Goal: Information Seeking & Learning: Understand process/instructions

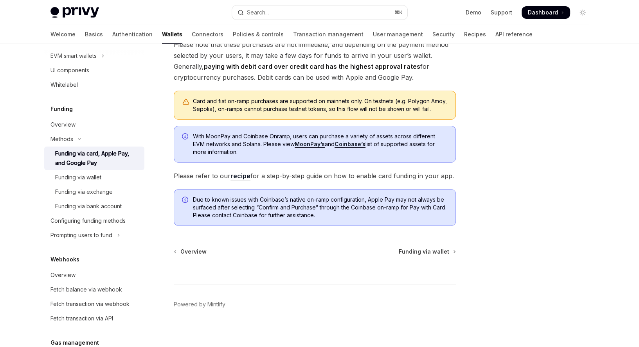
scroll to position [273, 0]
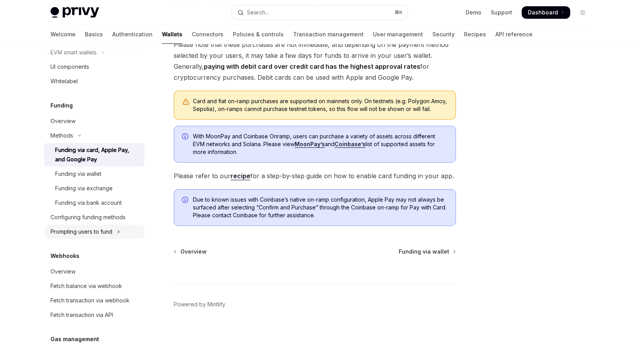
click at [101, 232] on div "Prompting users to fund" at bounding box center [81, 231] width 62 height 9
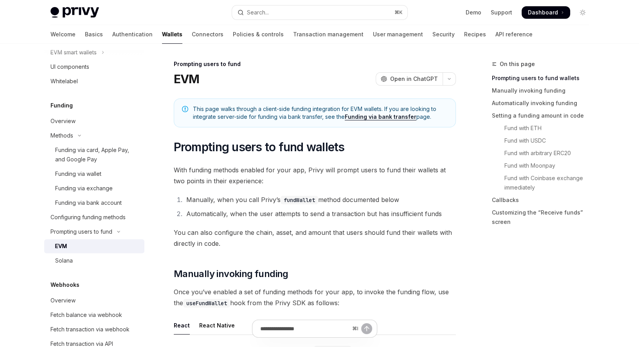
click at [92, 245] on div "EVM" at bounding box center [97, 246] width 85 height 9
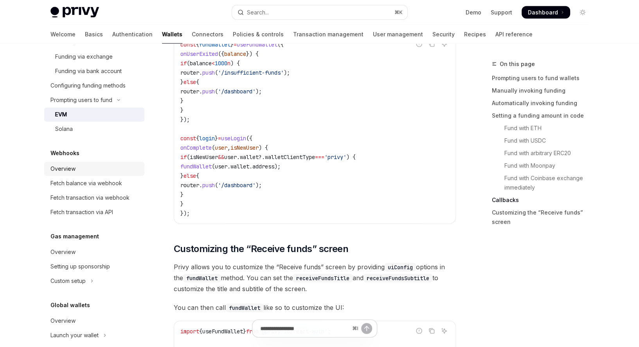
scroll to position [430, 0]
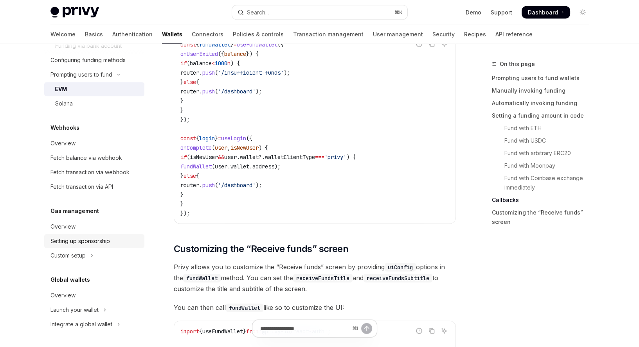
click at [103, 245] on div "Setting up sponsorship" at bounding box center [79, 241] width 59 height 9
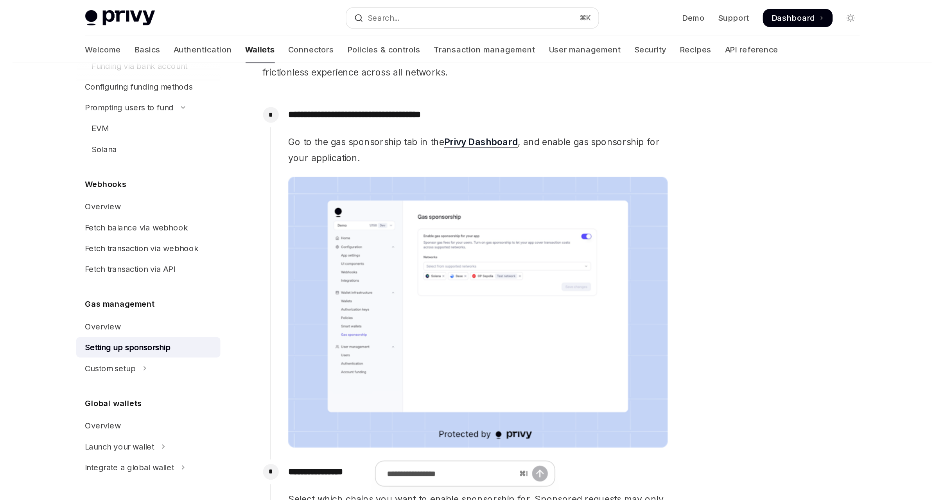
scroll to position [66, 0]
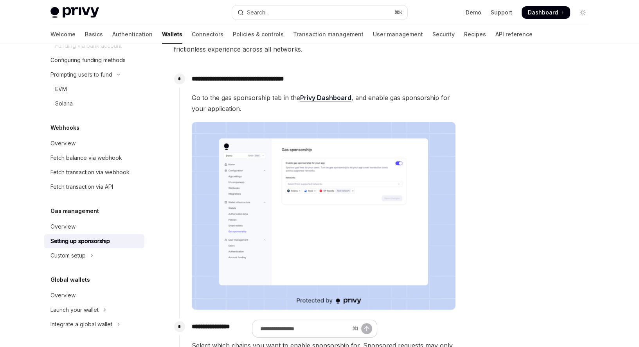
type textarea "*"
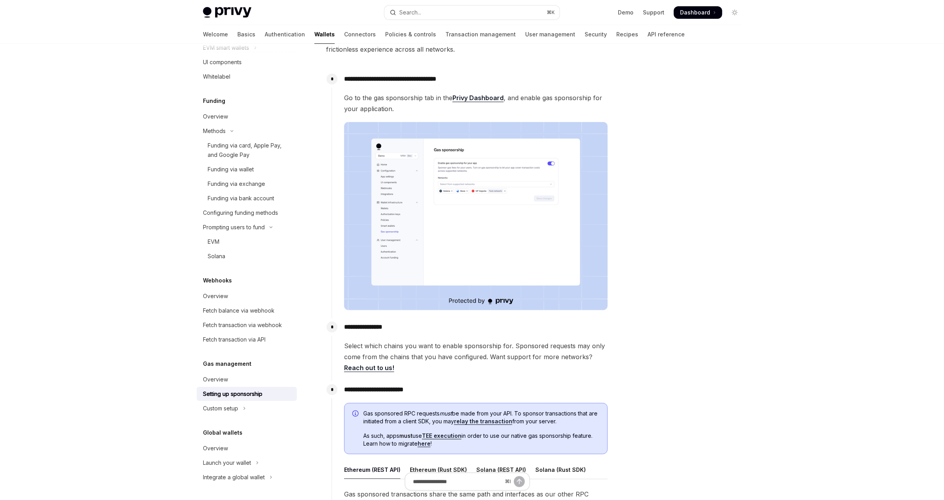
scroll to position [0, 0]
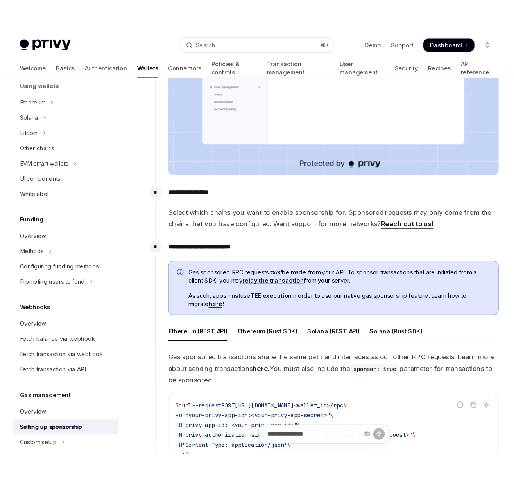
scroll to position [268, 0]
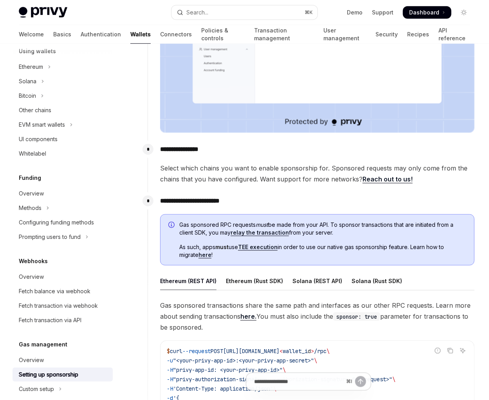
click at [250, 248] on link "TEE execution" at bounding box center [258, 247] width 40 height 7
click at [205, 257] on link "here" at bounding box center [204, 255] width 13 height 7
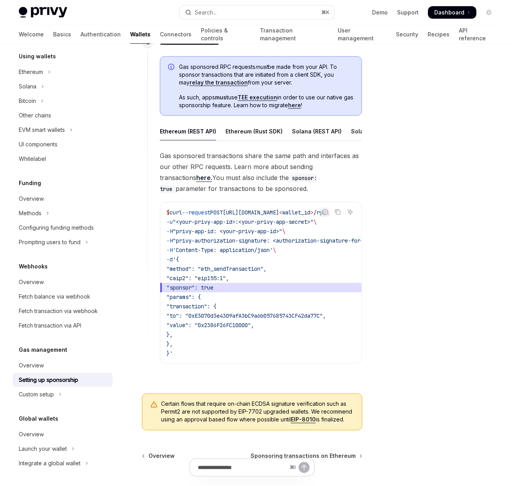
scroll to position [444, 0]
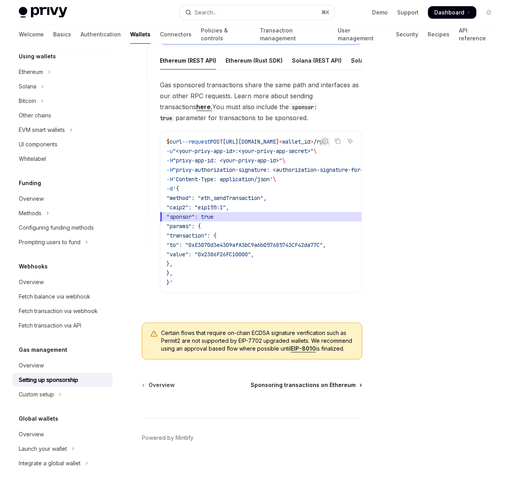
click at [277, 386] on span "Sponsoring transactions on Ethereum" at bounding box center [303, 385] width 105 height 8
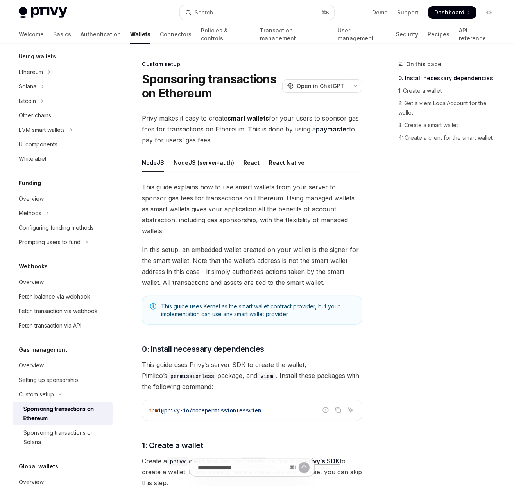
scroll to position [200, 0]
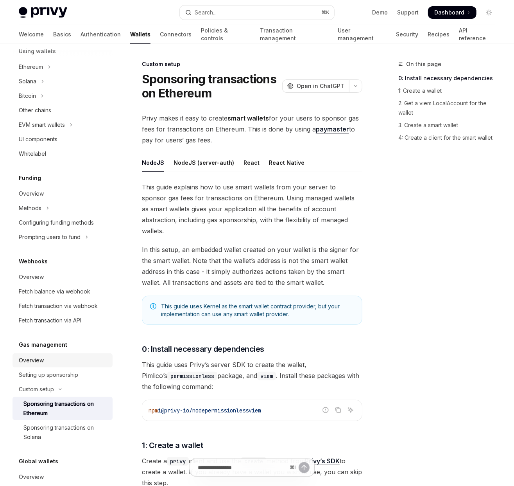
click at [42, 362] on div "Overview" at bounding box center [31, 360] width 25 height 9
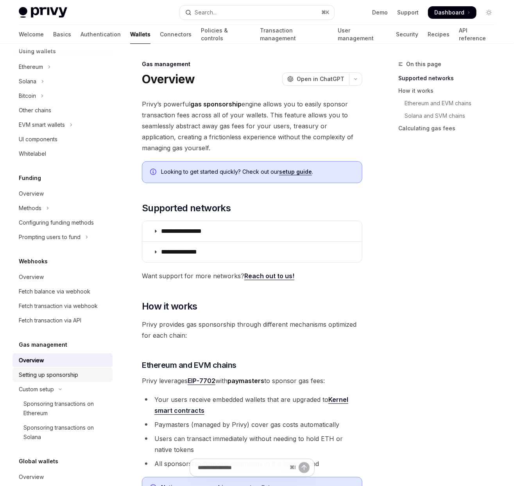
click at [71, 373] on div "Setting up sponsorship" at bounding box center [48, 374] width 59 height 9
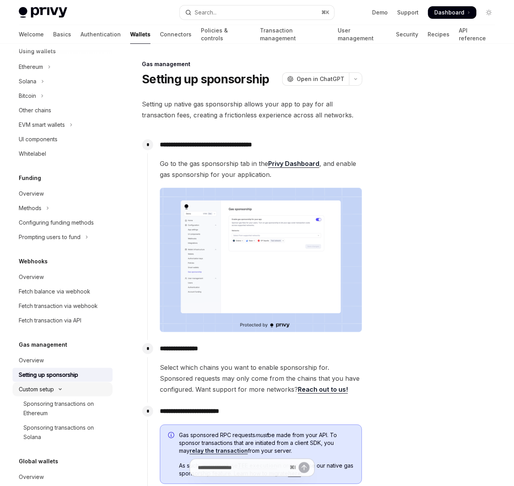
click at [43, 388] on div "Custom setup" at bounding box center [36, 389] width 35 height 9
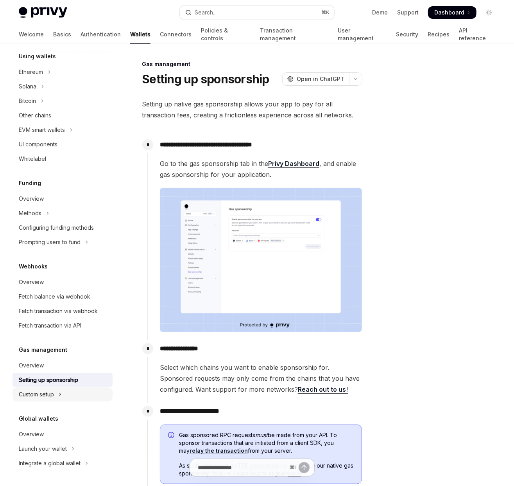
click at [40, 394] on div "Custom setup" at bounding box center [36, 394] width 35 height 9
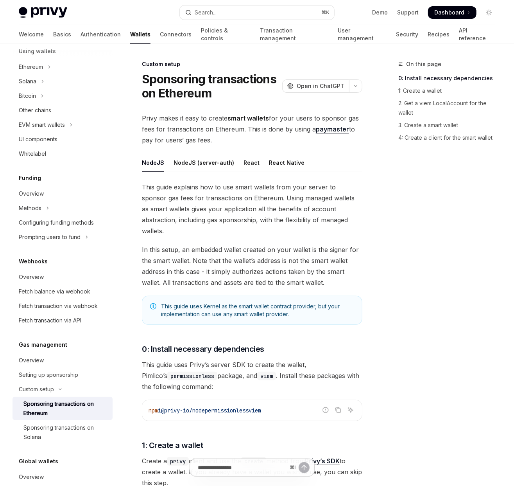
click at [48, 410] on div "Sponsoring transactions on Ethereum" at bounding box center [65, 408] width 85 height 19
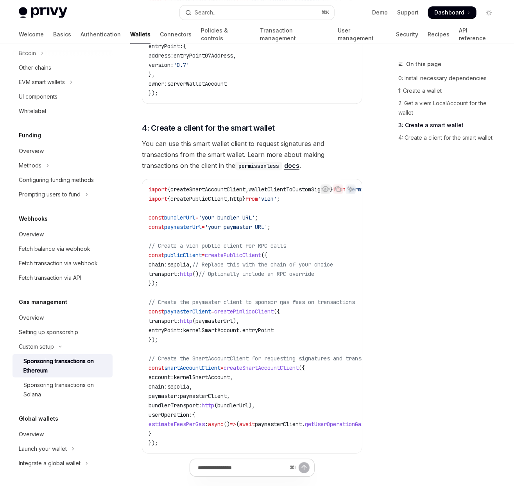
scroll to position [1087, 0]
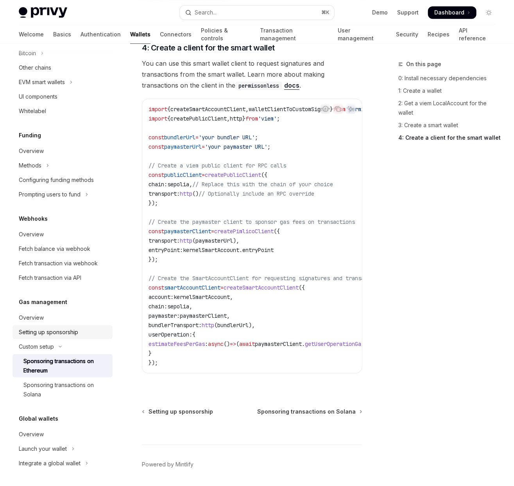
click at [38, 334] on div "Setting up sponsorship" at bounding box center [48, 331] width 59 height 9
type textarea "*"
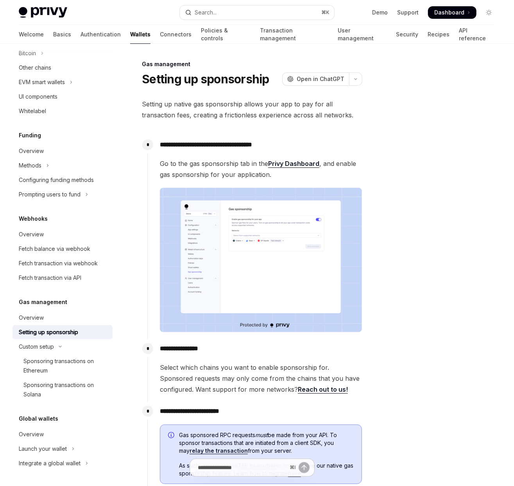
click at [433, 102] on div at bounding box center [442, 272] width 119 height 426
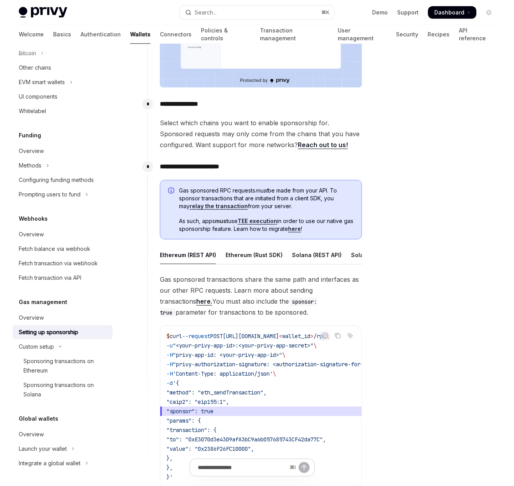
scroll to position [272, 0]
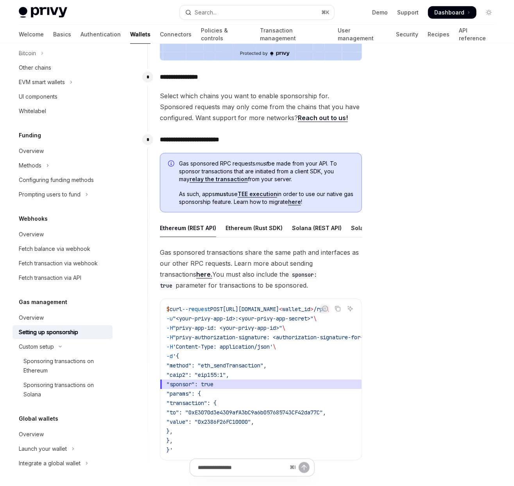
click at [428, 93] on div at bounding box center [442, 272] width 119 height 426
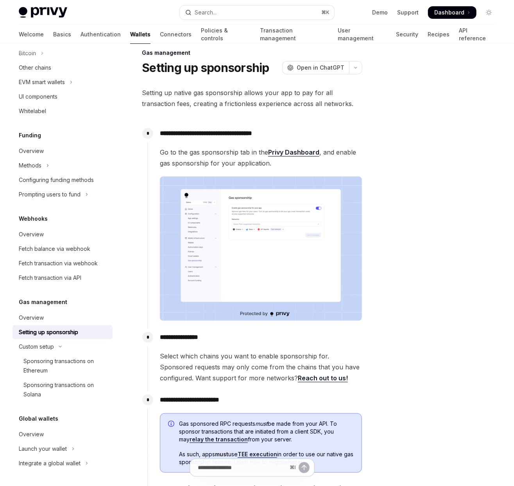
scroll to position [0, 0]
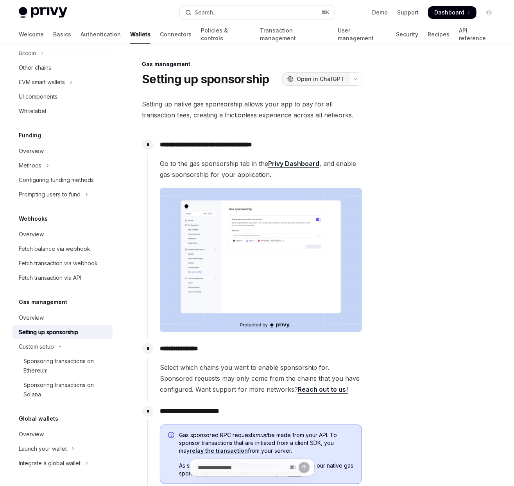
click at [341, 81] on span "Open in ChatGPT" at bounding box center [321, 79] width 48 height 8
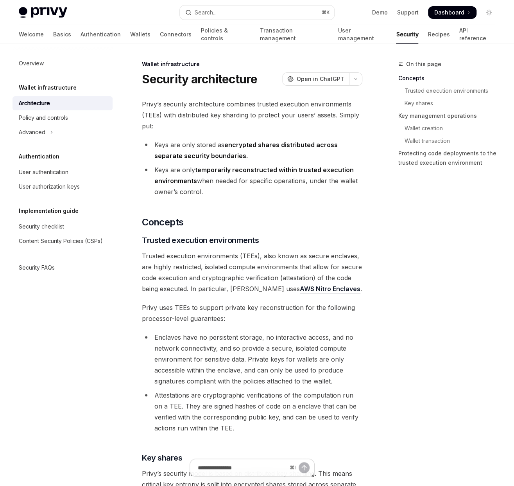
type textarea "*"
